Goal: Information Seeking & Learning: Understand process/instructions

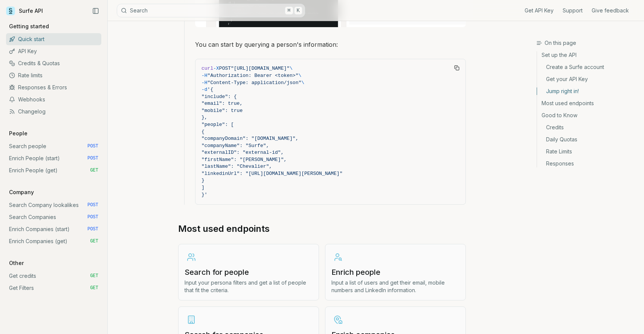
scroll to position [696, 0]
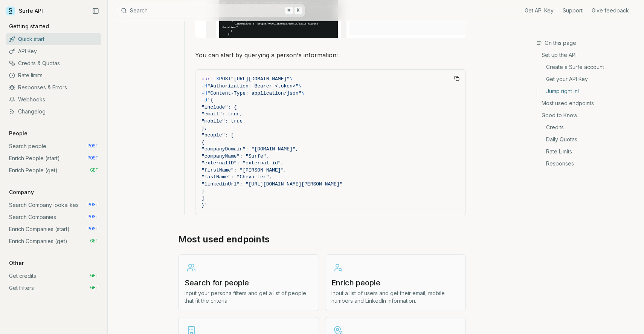
click at [292, 84] on span ""Authorization: Bearer <token>"" at bounding box center [253, 86] width 91 height 6
click at [272, 85] on span ""Authorization: Bearer <token>"" at bounding box center [253, 86] width 91 height 6
copy span "Bearer"
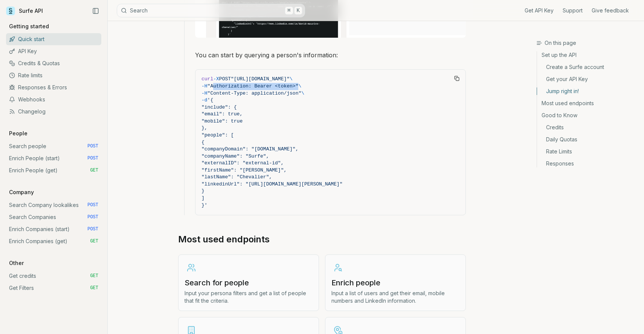
drag, startPoint x: 220, startPoint y: 84, endPoint x: 304, endPoint y: 84, distance: 84.4
click at [299, 84] on span ""Authorization: Bearer <token>"" at bounding box center [253, 86] width 91 height 6
copy span "Authorization: Bearer <token>"
click at [177, 106] on article "Quick start Surfe API gets you all the information you need for the next accoun…" at bounding box center [322, 27] width 324 height 1404
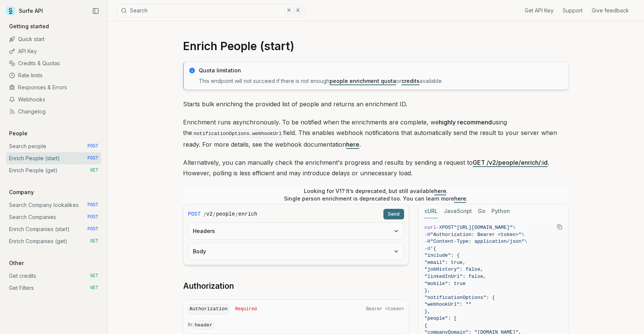
scroll to position [5, 0]
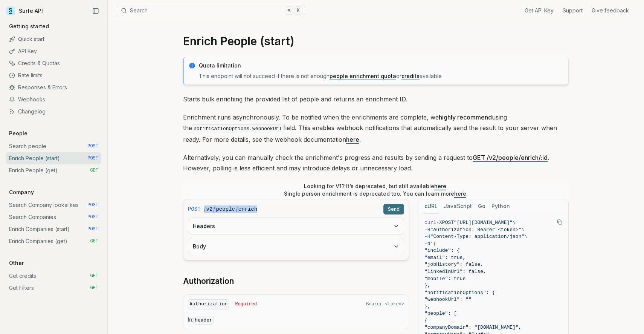
drag, startPoint x: 204, startPoint y: 208, endPoint x: 277, endPoint y: 208, distance: 73.5
click at [277, 208] on div "/ v2 / people / enrich" at bounding box center [292, 209] width 177 height 8
copy div "/ v2 / people / enrich"
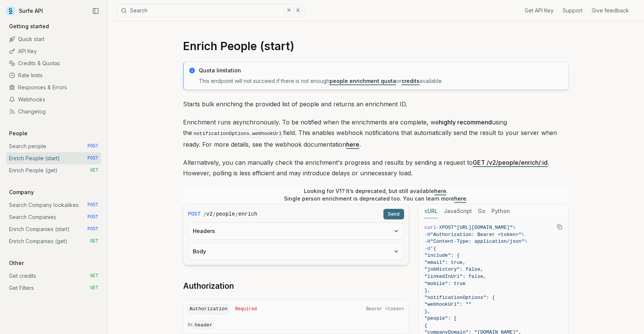
click at [49, 12] on div "Surfe API" at bounding box center [53, 10] width 95 height 11
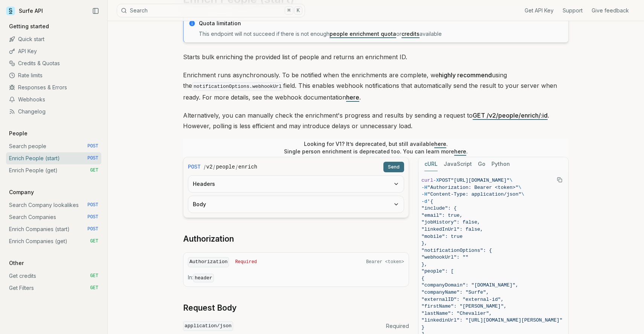
scroll to position [0, 17]
drag, startPoint x: 450, startPoint y: 178, endPoint x: 499, endPoint y: 182, distance: 49.6
click at [499, 182] on span "curl -X POST "https://api.surfe.com/v2/people/enrich" \" at bounding box center [492, 180] width 141 height 7
click at [510, 178] on span ""[URL][DOMAIN_NAME]"" at bounding box center [480, 180] width 59 height 6
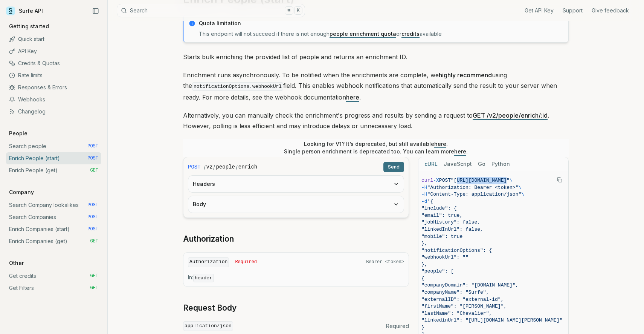
copy span "https://api.surfe.com/v2/people/enrich"
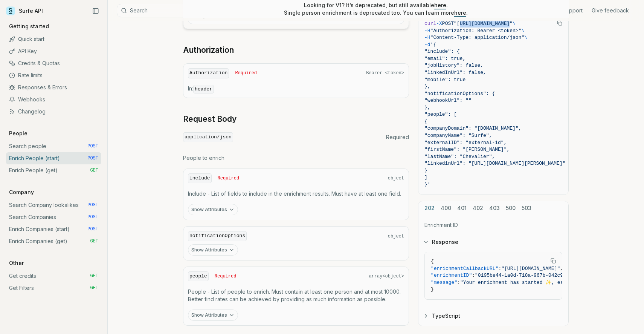
scroll to position [237, 0]
click at [212, 135] on code "application/json" at bounding box center [208, 136] width 50 height 10
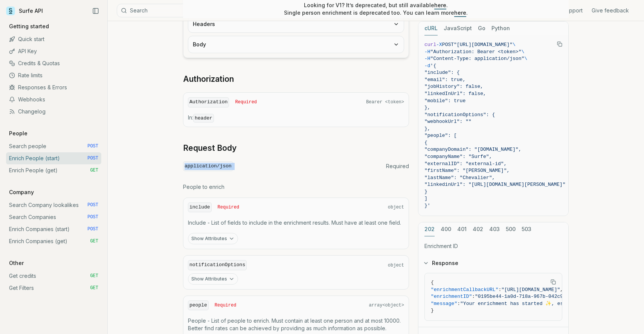
scroll to position [198, 0]
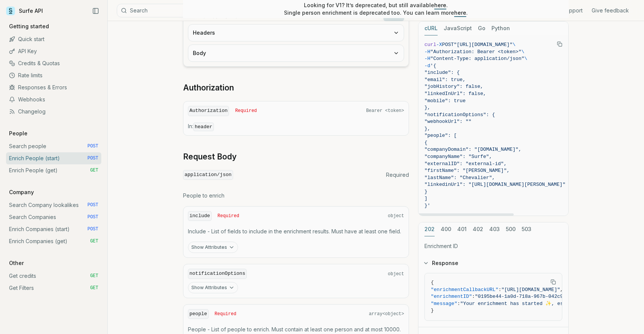
click at [470, 58] on span ""Content-Type: application/json"" at bounding box center [478, 59] width 94 height 6
drag, startPoint x: 442, startPoint y: 58, endPoint x: 480, endPoint y: 57, distance: 37.3
click at [480, 58] on span ""Content-Type: application/json"" at bounding box center [478, 59] width 94 height 6
copy span "Content-Type:"
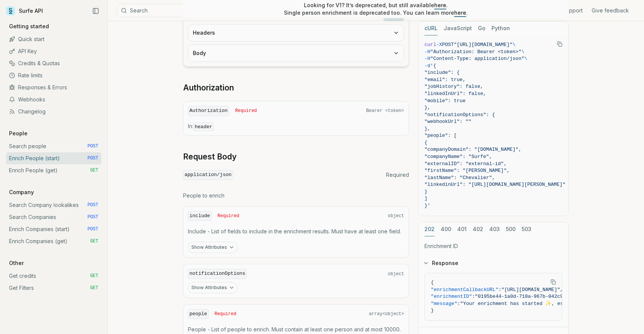
click at [206, 176] on code "application/json" at bounding box center [208, 175] width 50 height 10
copy code "application/json"
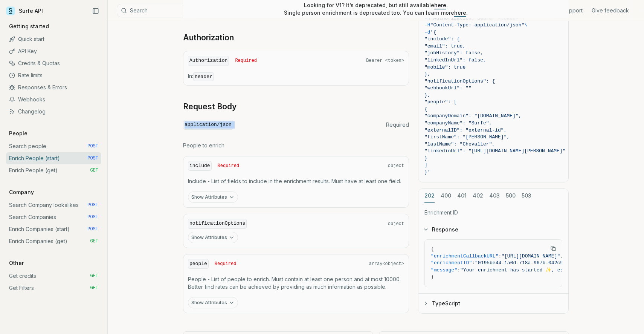
scroll to position [253, 0]
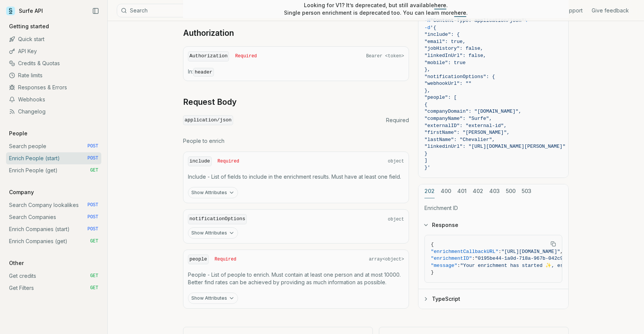
click at [189, 151] on div "include Required object Include - List of fields to include in the enrichment r…" at bounding box center [296, 177] width 226 height 52
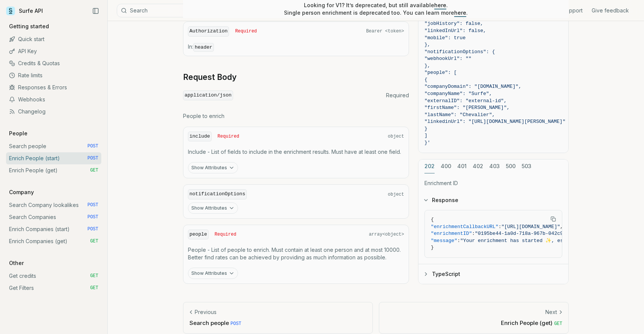
scroll to position [276, 0]
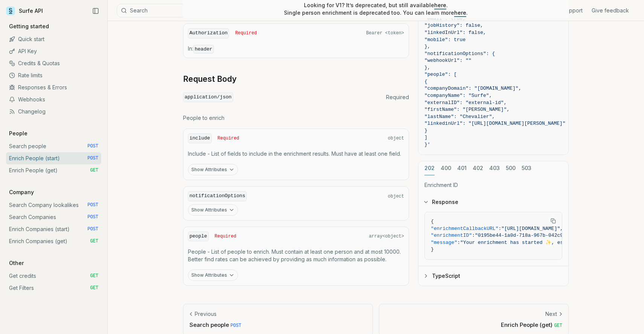
click at [196, 151] on p "Include - List of fields to include in the enrichment results. Must have at lea…" at bounding box center [296, 154] width 216 height 8
click at [214, 151] on p "Include - List of fields to include in the enrichment results. Must have at lea…" at bounding box center [296, 154] width 216 height 8
click at [233, 154] on p "Include - List of fields to include in the enrichment results. Must have at lea…" at bounding box center [296, 154] width 216 height 8
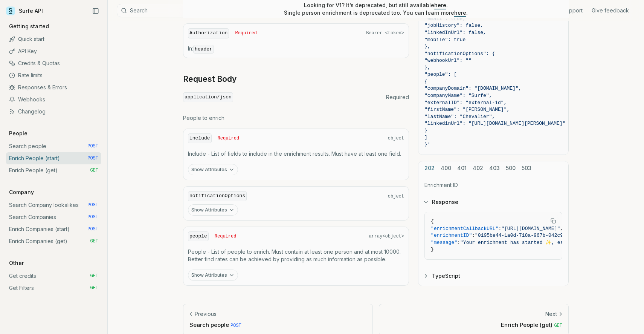
click at [227, 169] on button "Show Attributes" at bounding box center [213, 169] width 50 height 11
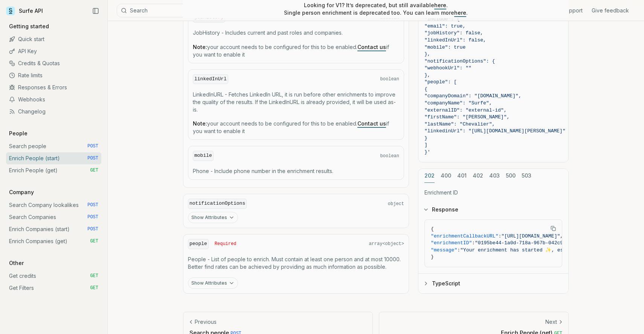
scroll to position [487, 0]
click at [214, 278] on button "Show Attributes" at bounding box center [213, 282] width 50 height 11
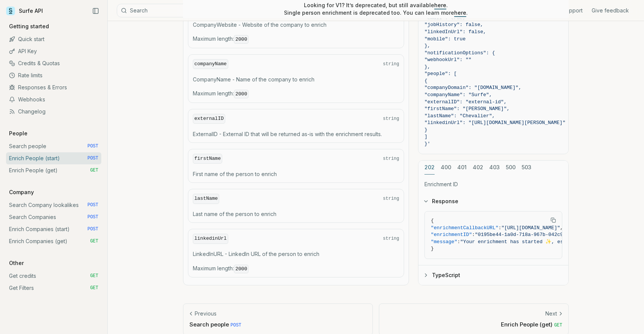
scroll to position [785, 0]
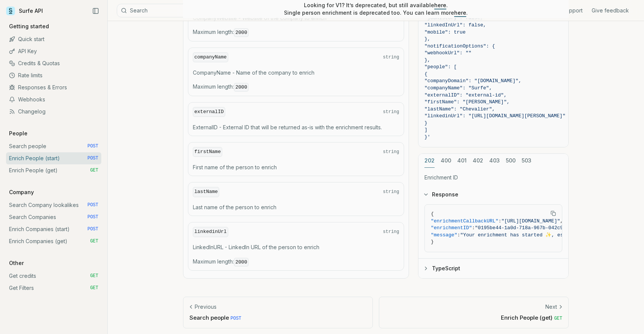
click at [86, 171] on link "Enrich People (get) GET" at bounding box center [53, 170] width 95 height 12
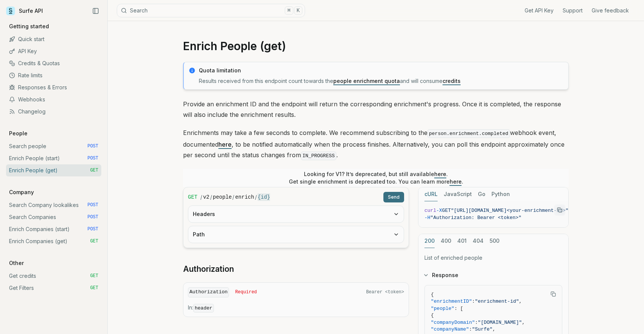
click at [55, 145] on link "Search people POST" at bounding box center [53, 146] width 95 height 12
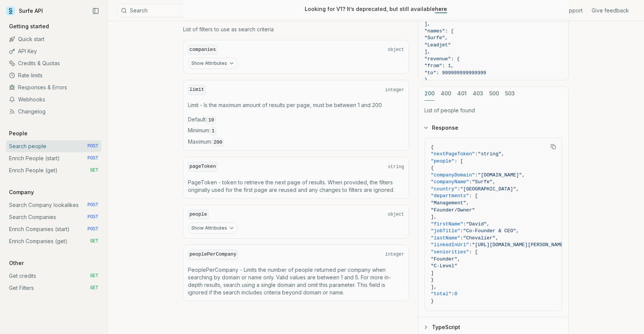
scroll to position [267, 0]
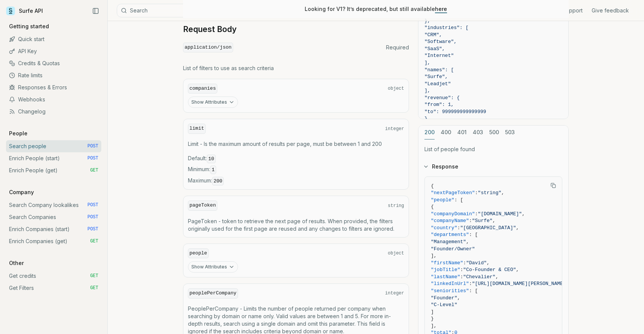
click at [220, 102] on button "Show Attributes" at bounding box center [213, 101] width 50 height 11
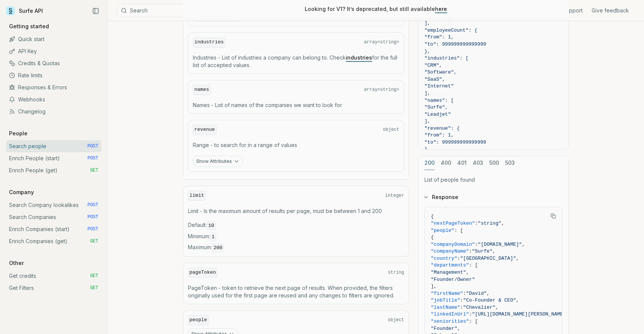
scroll to position [570, 0]
click at [323, 105] on p "Names - List of names of the companies we want to look for" at bounding box center [296, 104] width 206 height 8
click at [295, 105] on p "Names - List of names of the companies we want to look for" at bounding box center [296, 104] width 206 height 8
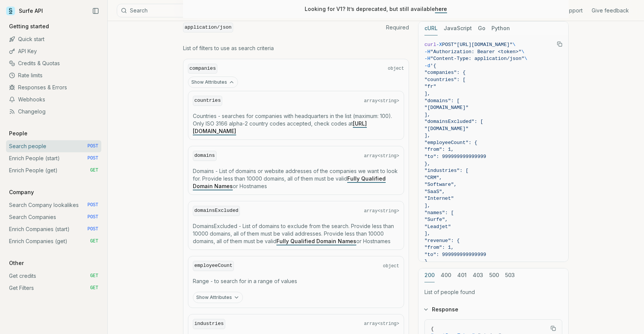
scroll to position [281, 0]
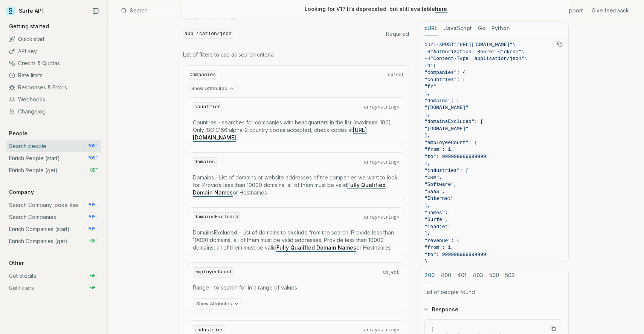
click at [242, 177] on p "Domains - List of domains or website addresses of the companies we want to look…" at bounding box center [296, 185] width 206 height 23
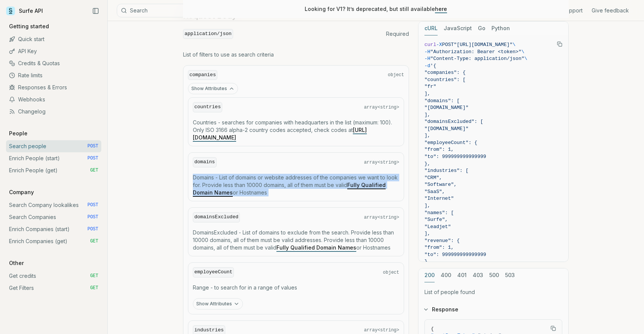
click at [242, 177] on p "Domains - List of domains or website addresses of the companies we want to look…" at bounding box center [296, 185] width 206 height 23
click at [248, 177] on p "Domains - List of domains or website addresses of the companies we want to look…" at bounding box center [296, 185] width 206 height 23
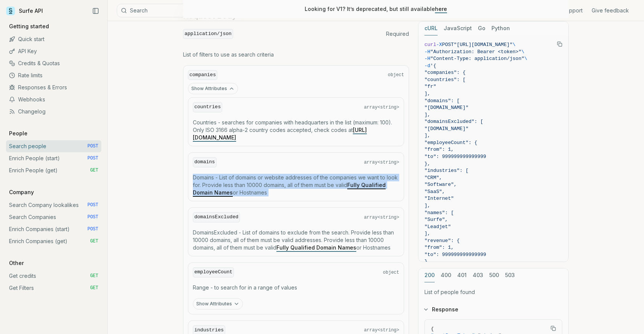
click at [254, 176] on p "Domains - List of domains or website addresses of the companies we want to look…" at bounding box center [296, 185] width 206 height 23
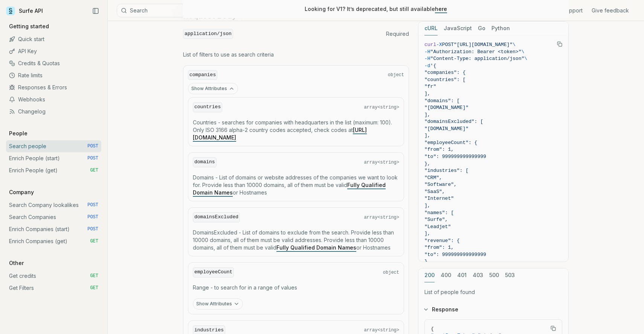
click at [202, 160] on code "domains" at bounding box center [205, 162] width 24 height 10
click at [363, 186] on link "Fully Qualified Domain Names" at bounding box center [289, 189] width 193 height 14
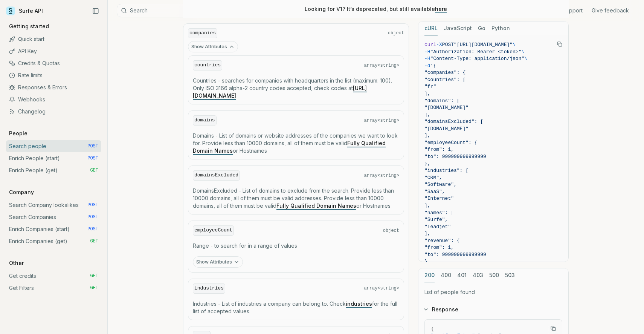
scroll to position [328, 0]
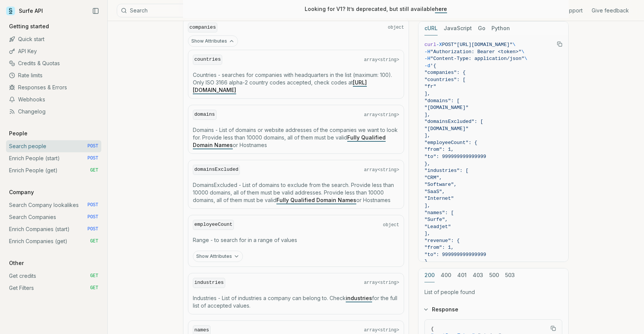
click at [226, 126] on p "Domains - List of domains or website addresses of the companies we want to look…" at bounding box center [296, 137] width 206 height 23
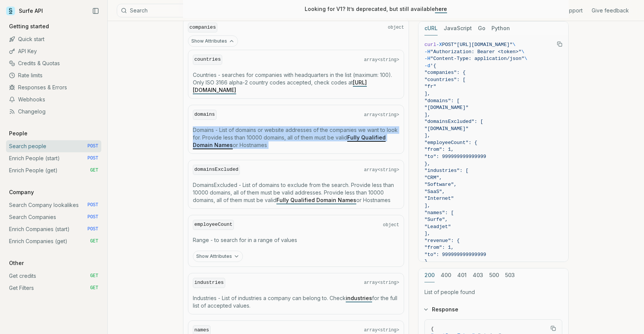
click at [226, 126] on p "Domains - List of domains or website addresses of the companies we want to look…" at bounding box center [296, 137] width 206 height 23
click at [237, 126] on p "Domains - List of domains or website addresses of the companies we want to look…" at bounding box center [296, 137] width 206 height 23
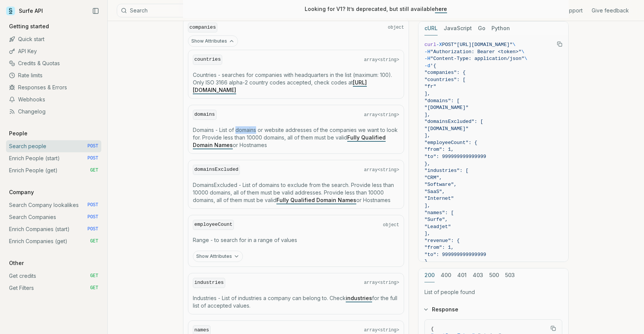
click at [237, 126] on p "Domains - List of domains or website addresses of the companies we want to look…" at bounding box center [296, 137] width 206 height 23
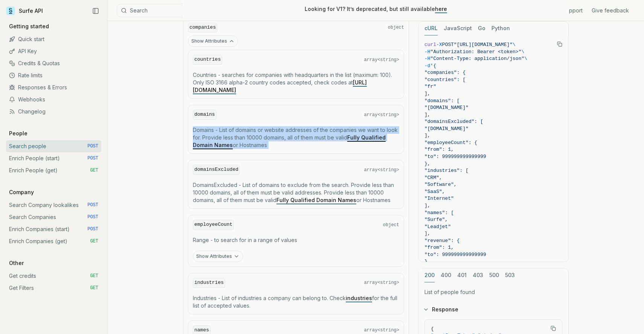
click at [237, 126] on p "Domains - List of domains or website addresses of the companies we want to look…" at bounding box center [296, 137] width 206 height 23
click at [245, 126] on p "Domains - List of domains or website addresses of the companies we want to look…" at bounding box center [296, 137] width 206 height 23
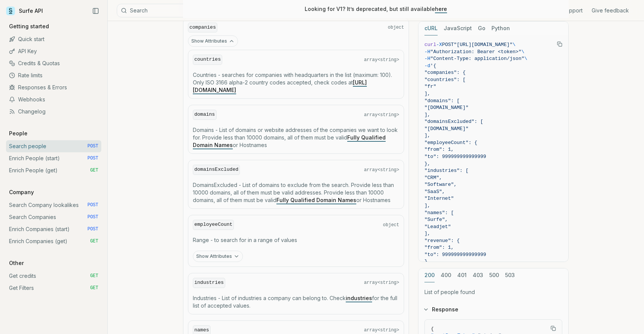
click at [179, 133] on article "Search people Quota limitation Results received from this endpoint count toward…" at bounding box center [376, 199] width 422 height 1013
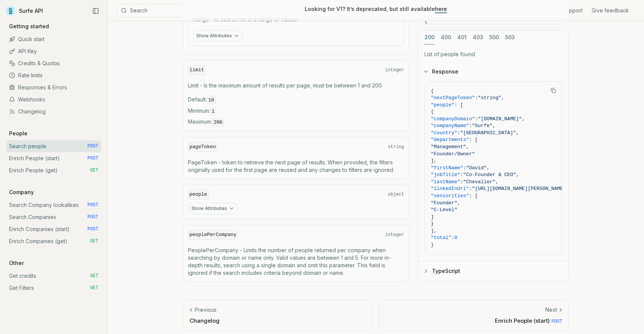
scroll to position [698, 0]
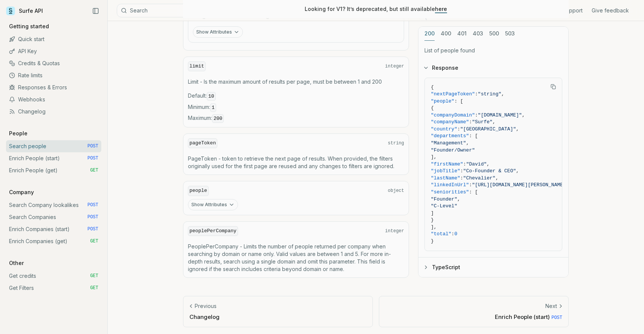
click at [202, 199] on button "Show Attributes" at bounding box center [213, 204] width 50 height 11
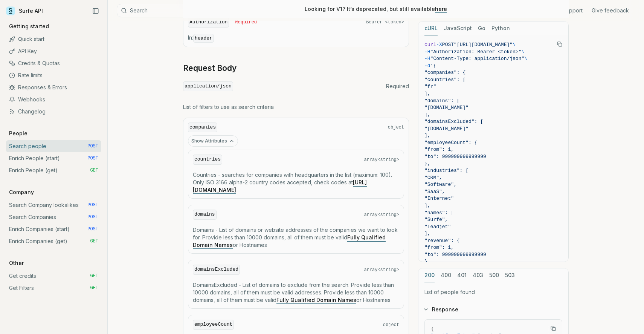
scroll to position [307, 0]
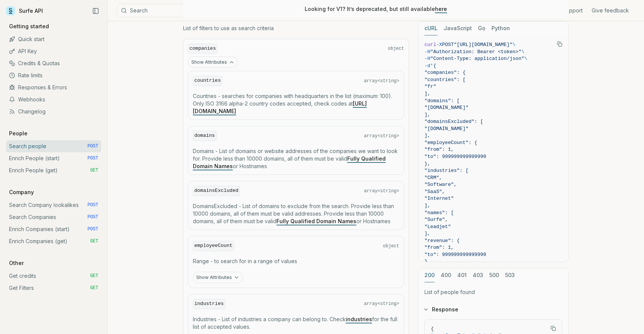
click at [441, 9] on link "here" at bounding box center [441, 9] width 12 height 6
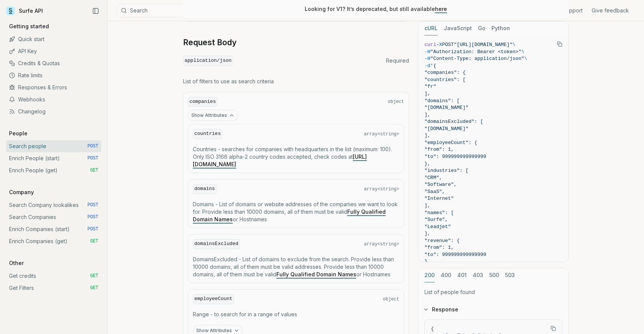
scroll to position [255, 0]
click at [223, 110] on button "Show Attributes" at bounding box center [213, 114] width 50 height 11
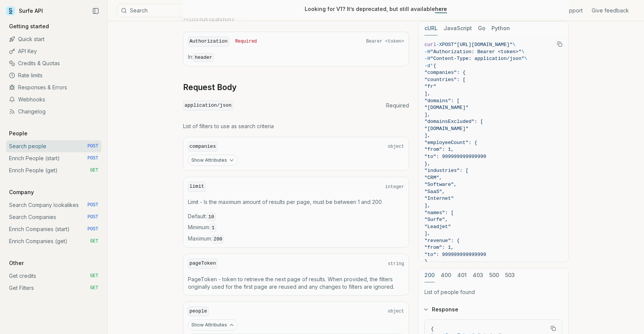
scroll to position [216, 0]
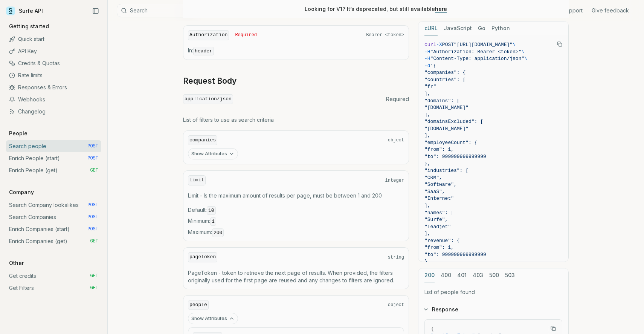
click at [213, 151] on button "Show Attributes" at bounding box center [213, 153] width 50 height 11
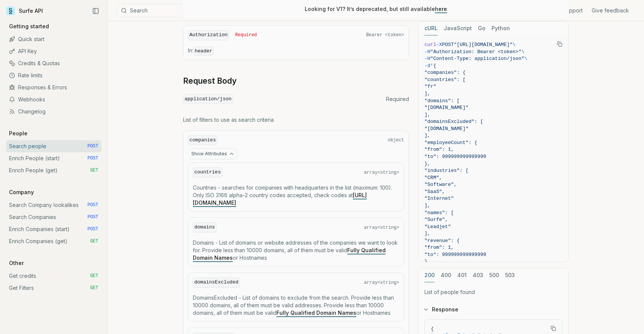
click at [213, 151] on button "Show Attributes" at bounding box center [213, 153] width 50 height 11
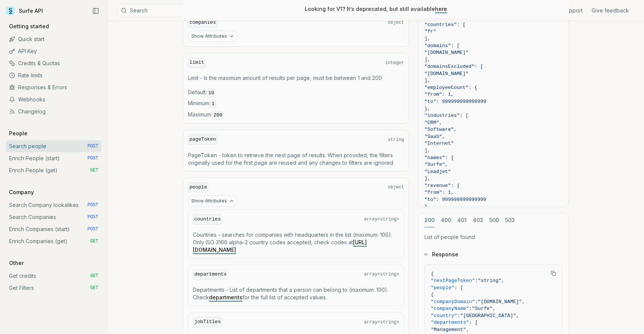
scroll to position [402, 0]
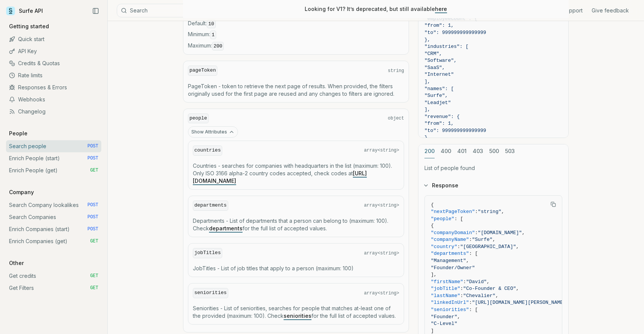
click at [224, 133] on button "Show Attributes" at bounding box center [213, 131] width 50 height 11
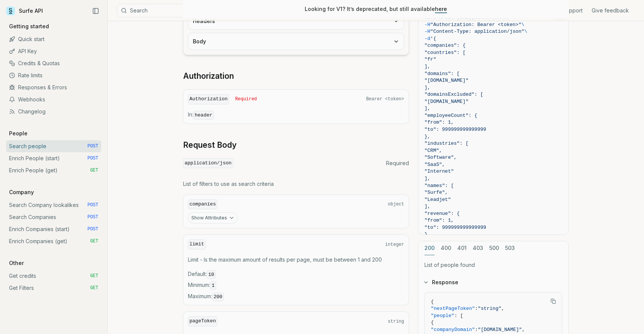
scroll to position [161, 0]
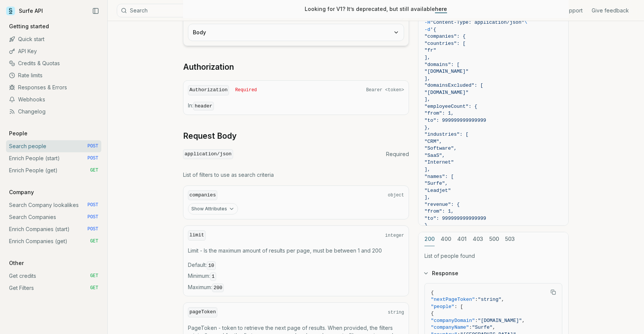
click at [82, 160] on link "Enrich People (start) POST" at bounding box center [53, 158] width 95 height 12
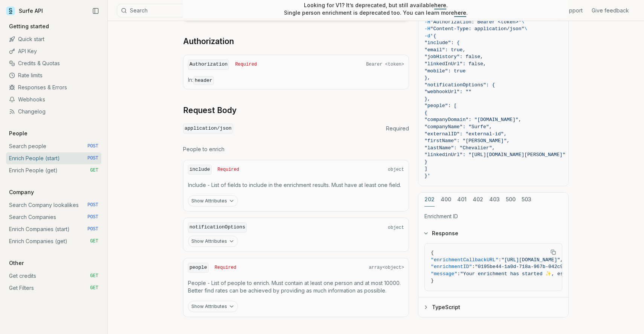
scroll to position [259, 0]
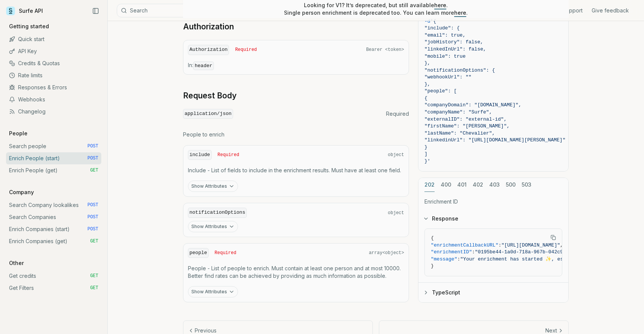
click at [69, 147] on link "Search people POST" at bounding box center [53, 146] width 95 height 12
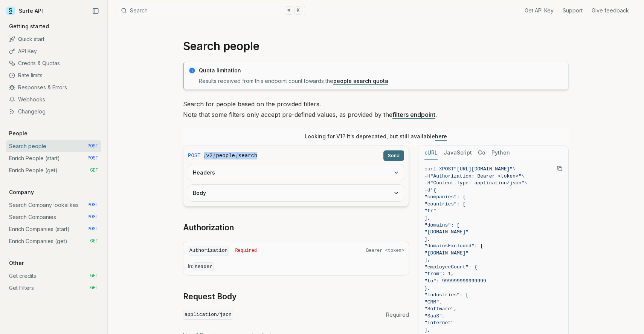
drag, startPoint x: 263, startPoint y: 155, endPoint x: 204, endPoint y: 155, distance: 59.2
click at [204, 155] on div "/ v2 / people / search" at bounding box center [292, 156] width 177 height 8
copy div "/ v2 / people / search"
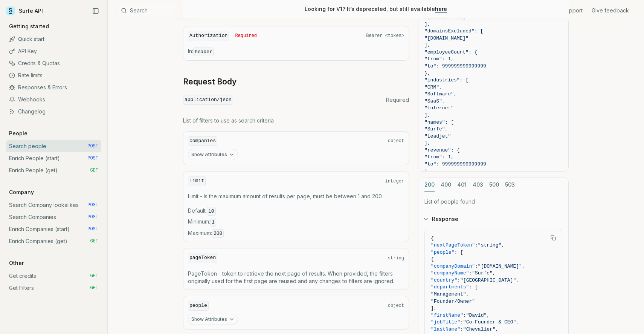
scroll to position [217, 0]
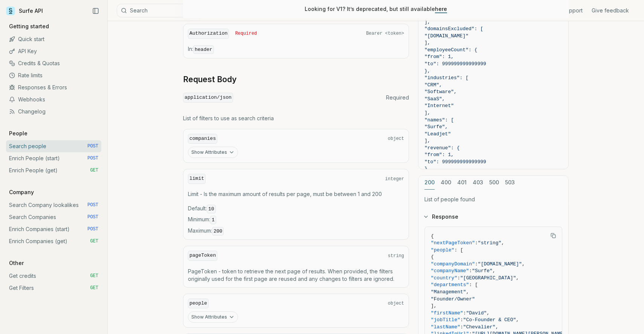
click at [220, 153] on button "Show Attributes" at bounding box center [213, 152] width 50 height 11
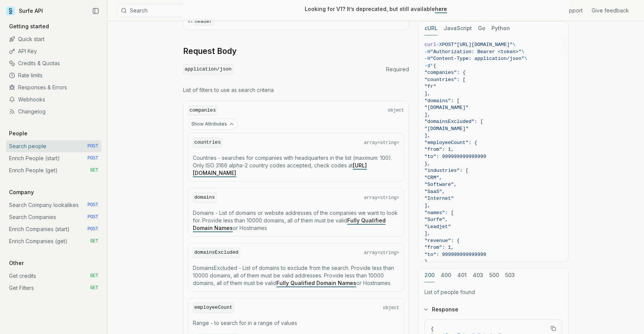
scroll to position [258, 0]
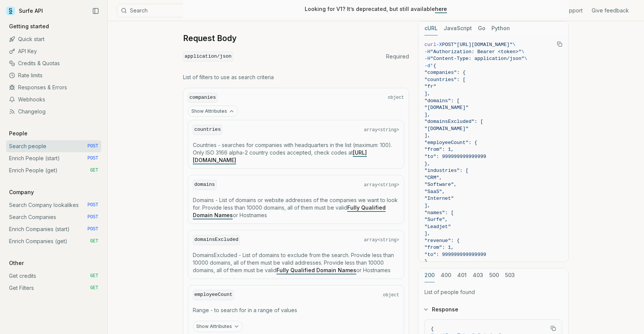
click at [207, 186] on code "domains" at bounding box center [205, 185] width 24 height 10
drag, startPoint x: 436, startPoint y: 71, endPoint x: 485, endPoint y: 157, distance: 99.7
click at [487, 142] on code "curl -X POST "https://api.surfe.com/v2/people/search" \ -H "Authorization: Bear…" at bounding box center [494, 226] width 138 height 371
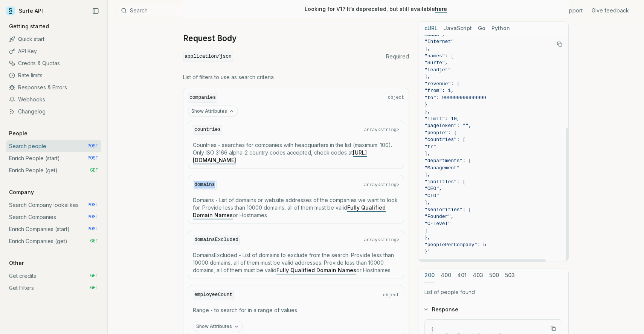
scroll to position [0, 0]
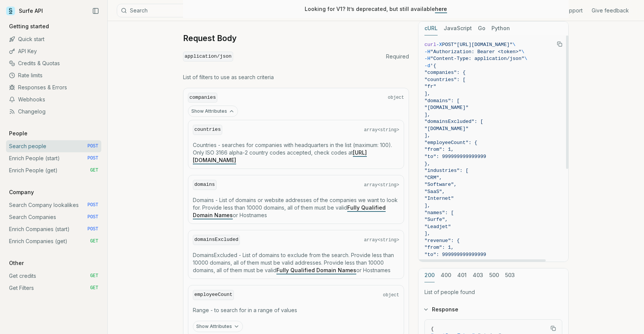
click at [425, 45] on span "curl" at bounding box center [431, 45] width 12 height 6
click at [558, 43] on icon "Copy Text" at bounding box center [559, 43] width 5 height 5
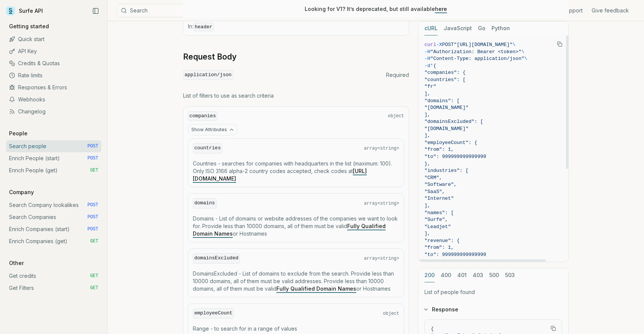
scroll to position [239, 0]
click at [464, 58] on span ""Content-Type: application/json"" at bounding box center [478, 59] width 94 height 6
copy code "-H "Content-Type: application/json" \"
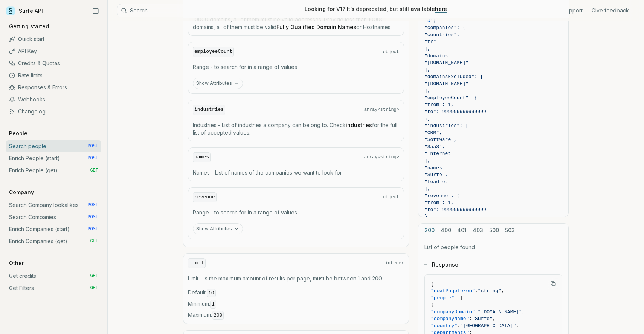
scroll to position [439, 0]
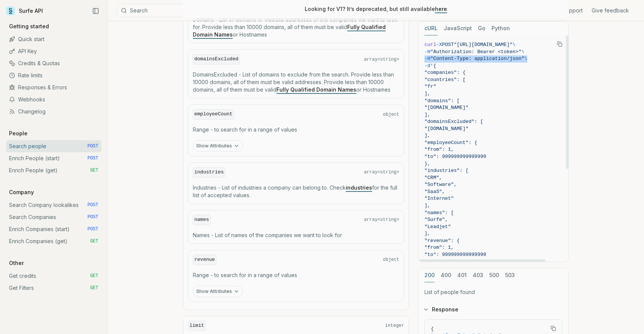
click at [355, 187] on link "industries" at bounding box center [359, 187] width 26 height 6
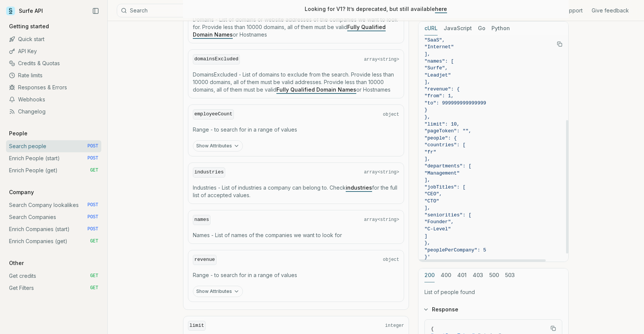
scroll to position [157, 0]
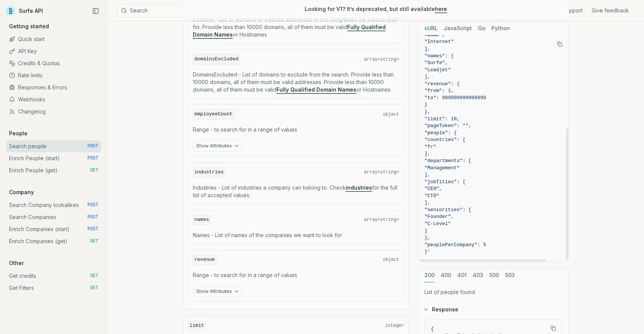
click at [459, 157] on span "]," at bounding box center [494, 153] width 138 height 7
click at [458, 161] on span ""departments": [" at bounding box center [448, 161] width 47 height 6
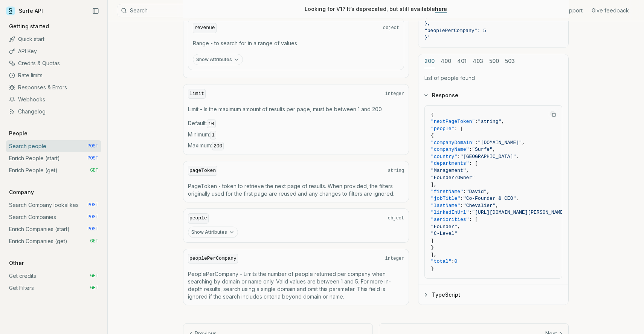
scroll to position [698, 0]
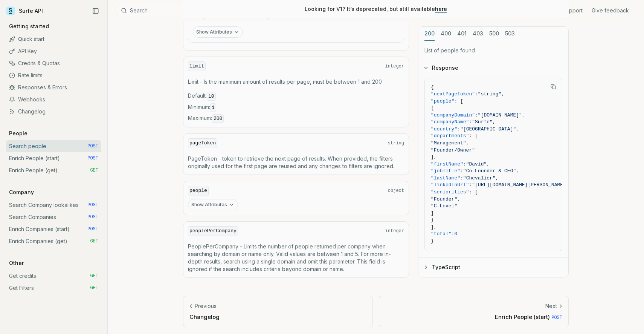
click at [229, 202] on icon "button" at bounding box center [232, 205] width 6 height 6
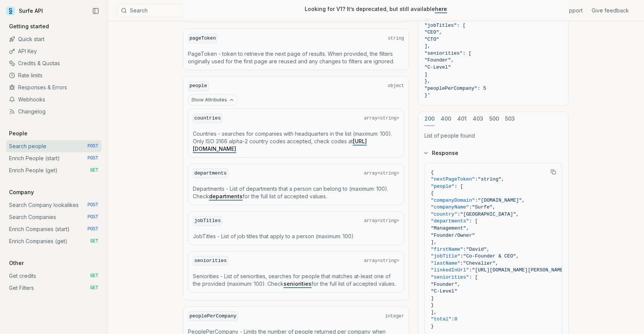
scroll to position [803, 0]
click at [222, 193] on link "departments" at bounding box center [226, 195] width 34 height 6
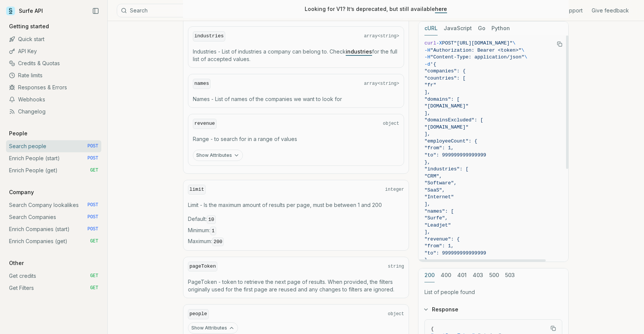
scroll to position [0, 0]
click at [431, 65] on span "-d" at bounding box center [428, 66] width 6 height 6
click at [434, 75] on span ""companies": {" at bounding box center [445, 73] width 41 height 6
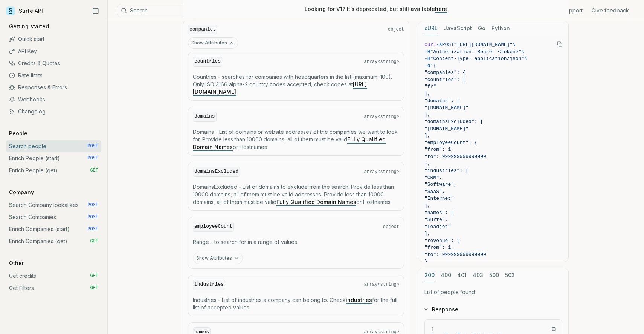
scroll to position [327, 0]
click at [560, 43] on rect "Copy Text" at bounding box center [560, 44] width 3 height 3
